Goal: Find specific page/section: Find specific page/section

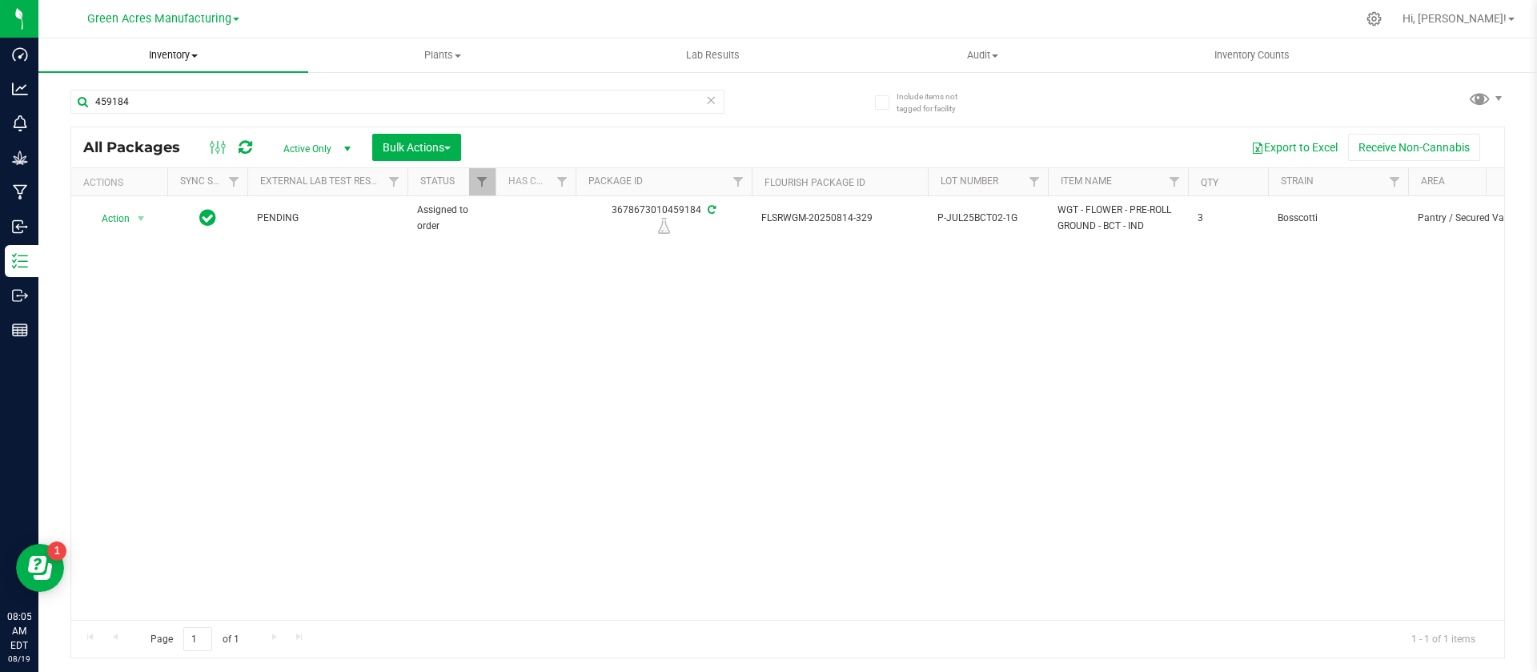
click at [172, 43] on uib-tab-heading "Inventory All packages All inventory Waste log Create inventory" at bounding box center [173, 55] width 270 height 34
click at [95, 97] on span "All packages" at bounding box center [93, 97] width 110 height 14
click at [151, 51] on span "Inventory" at bounding box center [164, 55] width 253 height 14
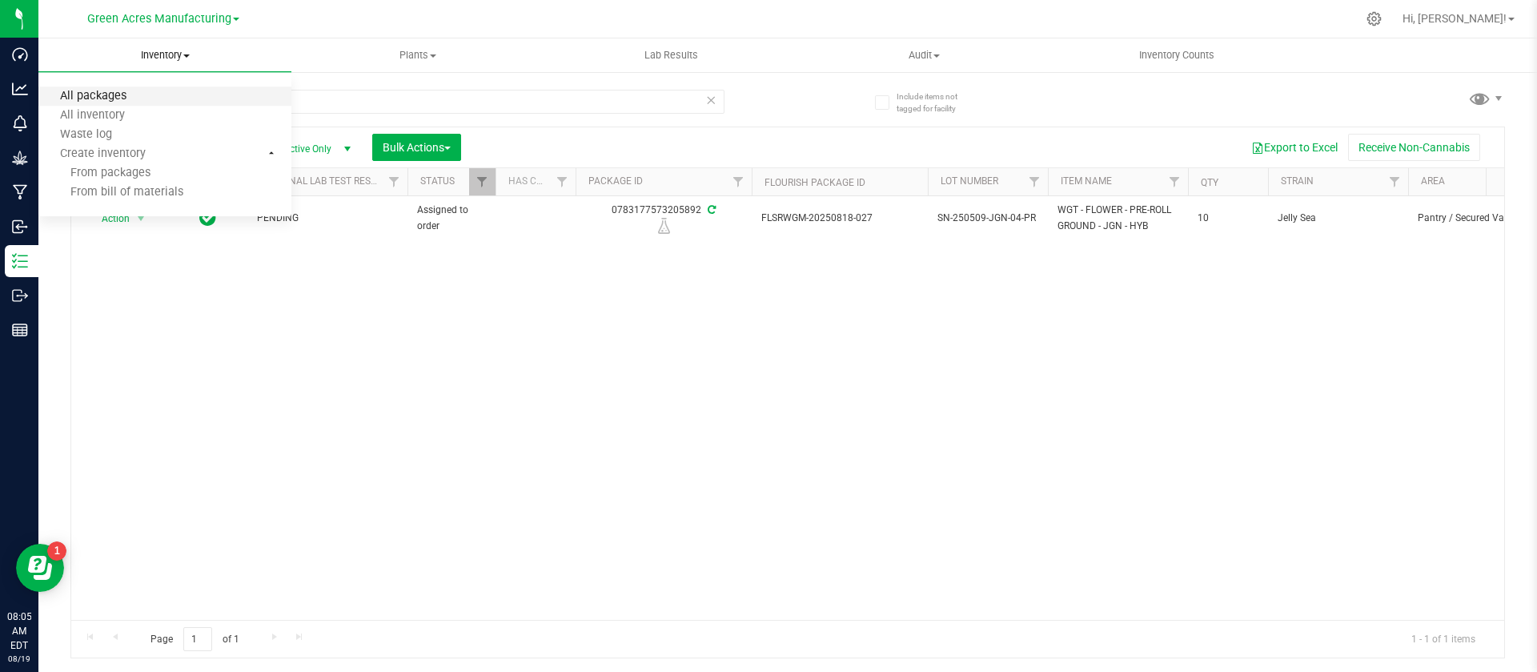
click at [110, 92] on span "All packages" at bounding box center [93, 97] width 110 height 14
